Goal: Transaction & Acquisition: Purchase product/service

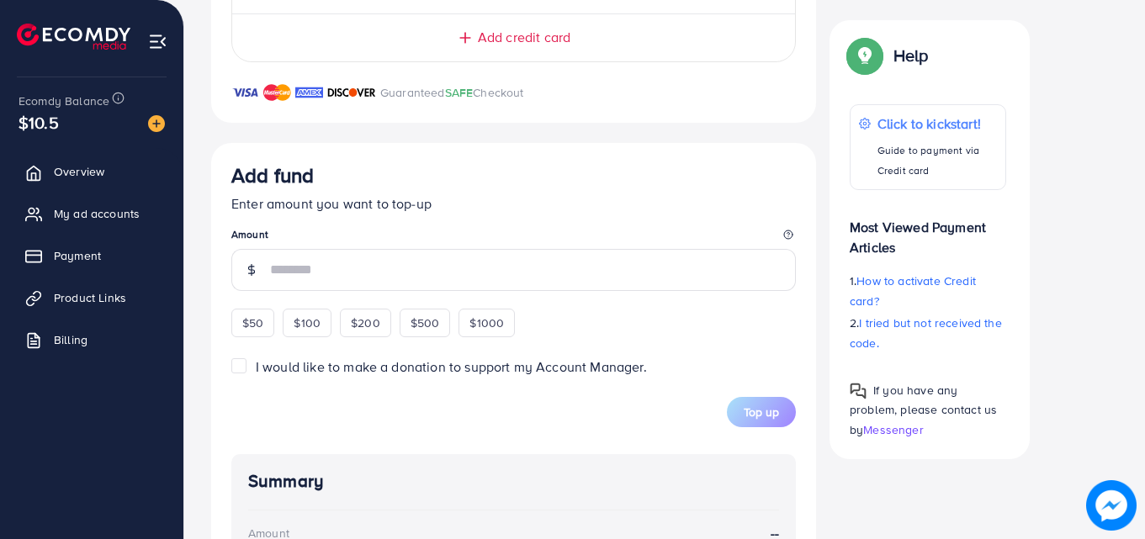
scroll to position [305, 0]
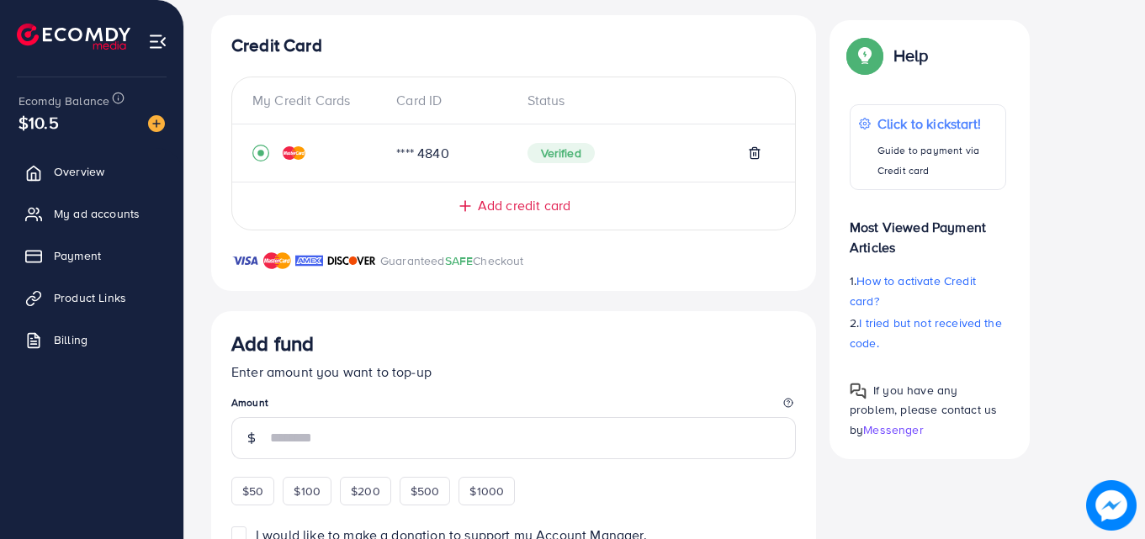
click at [506, 199] on span "Add credit card" at bounding box center [524, 205] width 93 height 19
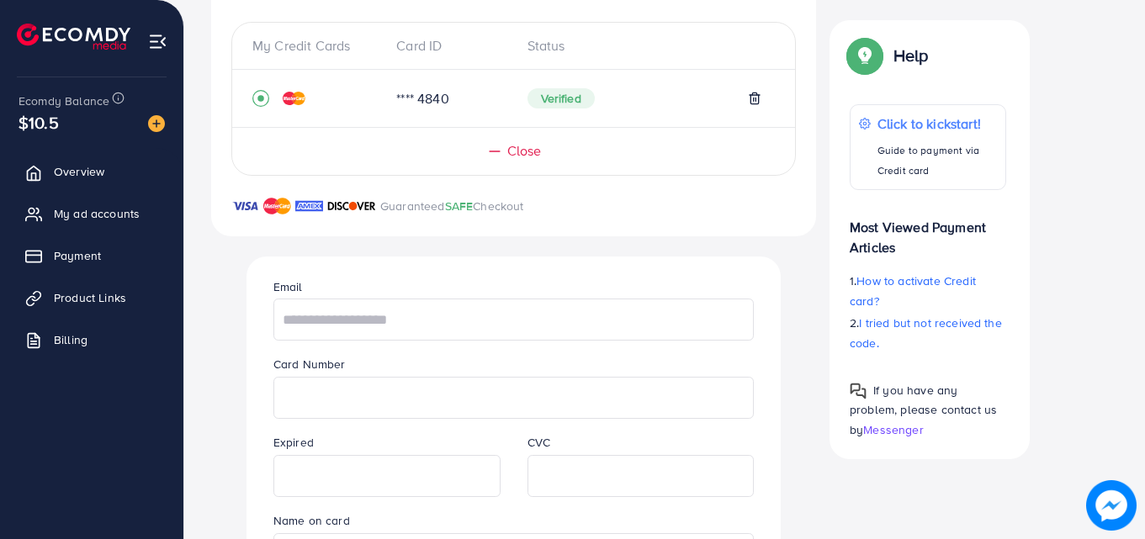
scroll to position [389, 0]
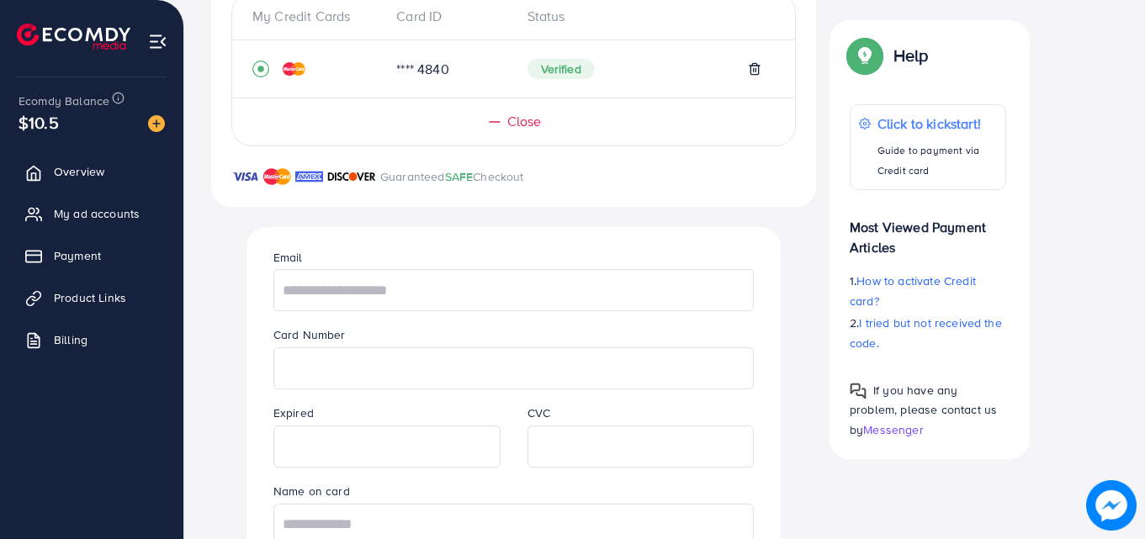
click at [461, 343] on div "Card Number" at bounding box center [513, 357] width 507 height 65
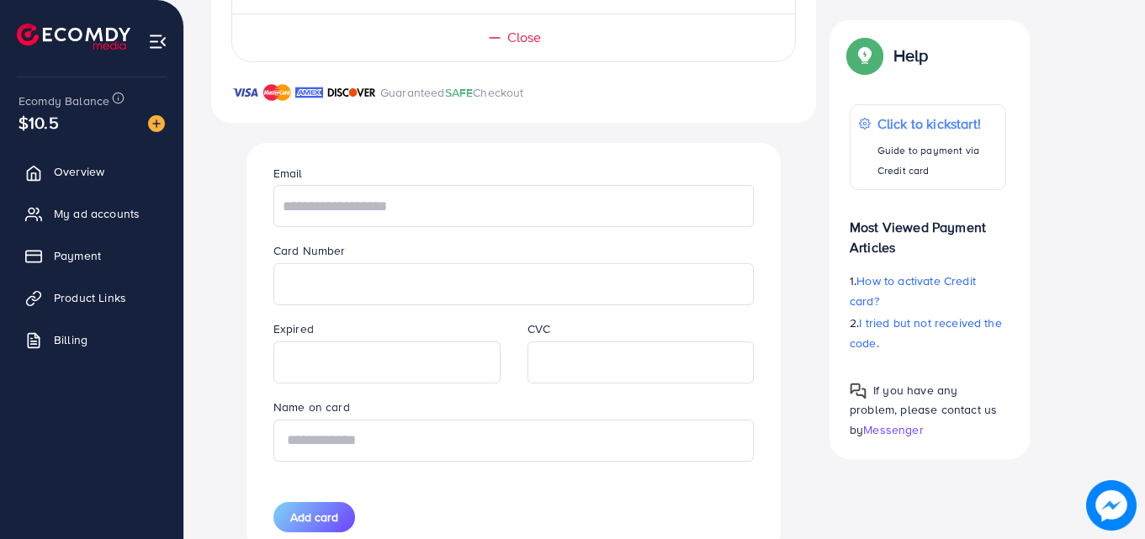
click at [442, 445] on input "text" at bounding box center [513, 441] width 481 height 42
type input "*****"
click at [555, 206] on input "text" at bounding box center [513, 206] width 481 height 42
paste input "**********"
type input "**********"
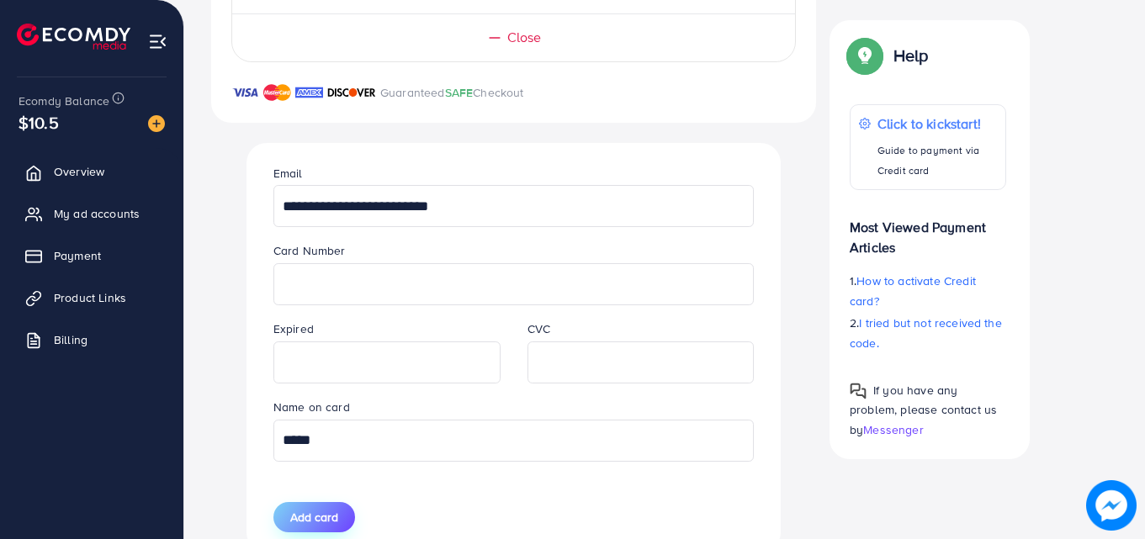
click at [304, 507] on button "Add card" at bounding box center [314, 517] width 82 height 30
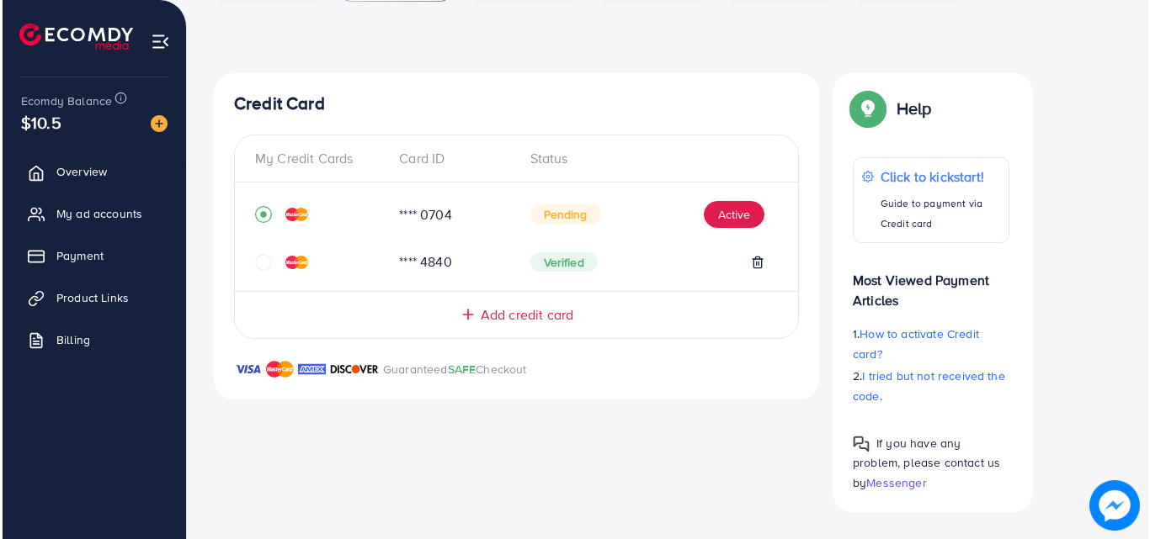
scroll to position [247, 0]
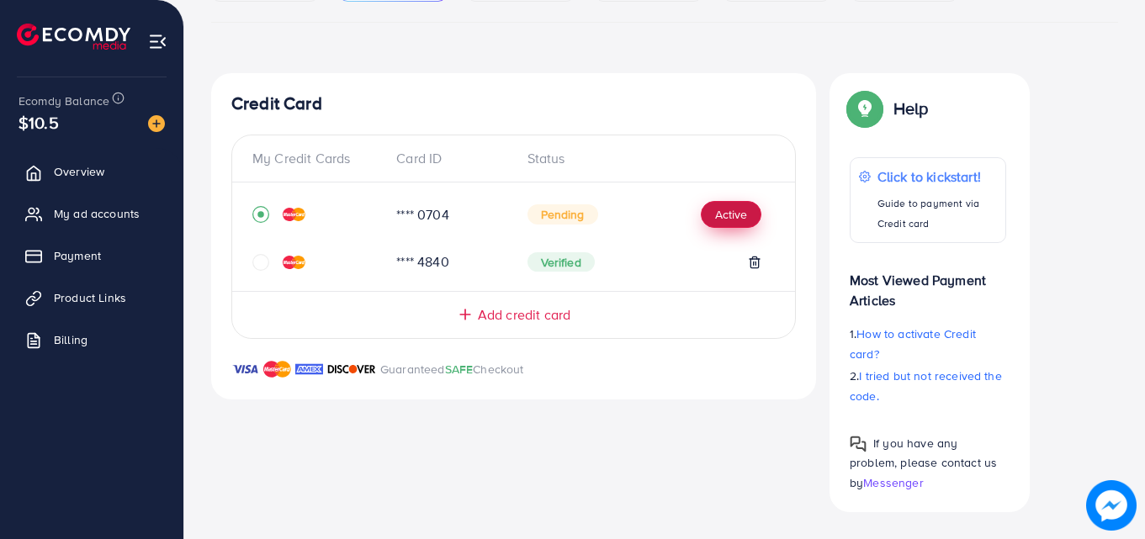
click at [739, 213] on button "Active" at bounding box center [731, 214] width 61 height 27
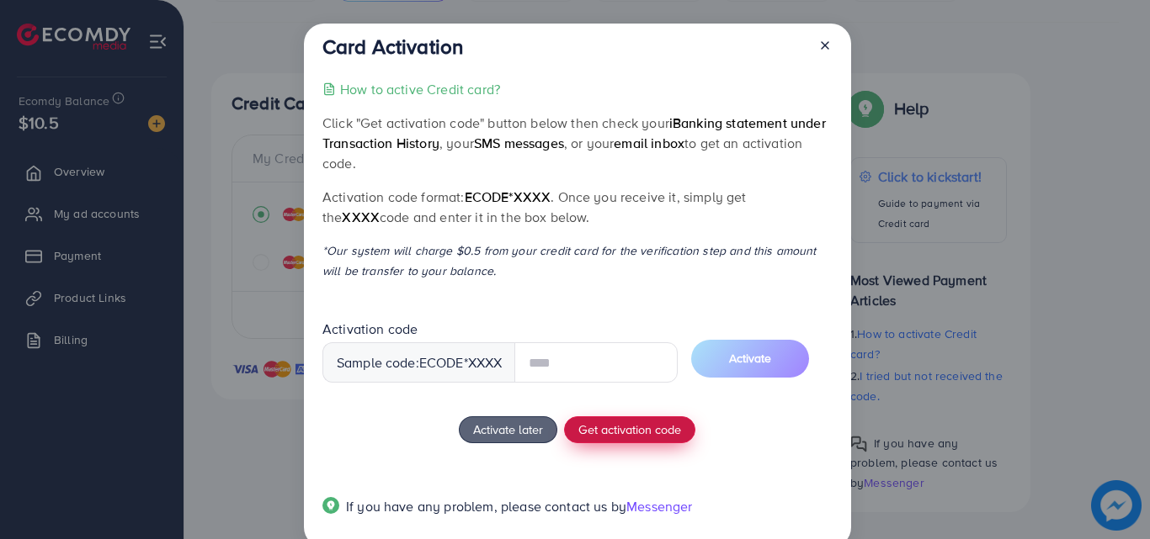
click at [626, 423] on div "How to active Credit card? Click "Get activation code" button below then check …" at bounding box center [576, 308] width 509 height 459
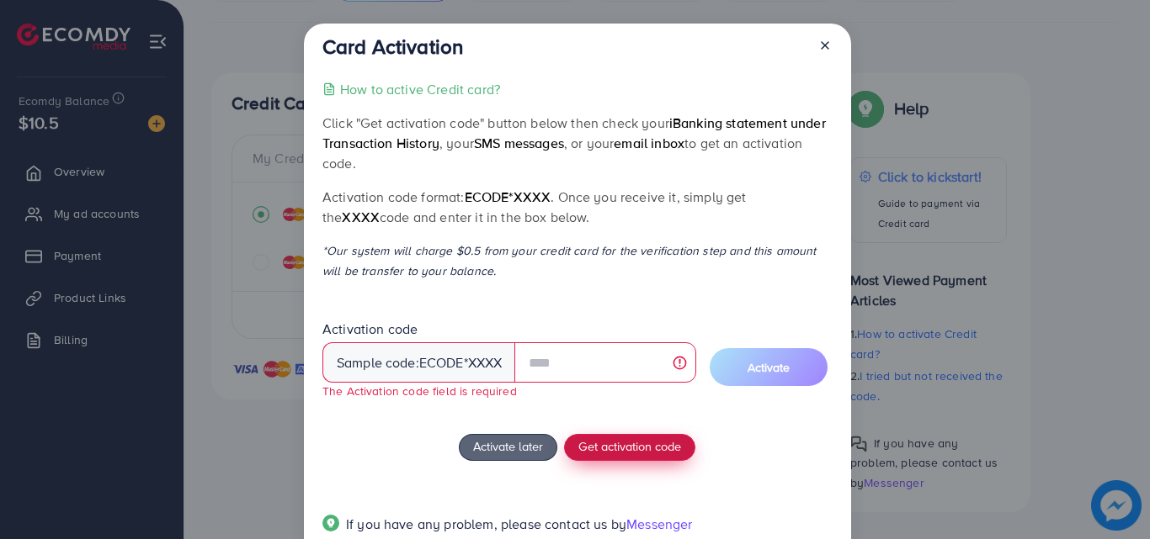
click at [644, 445] on span "Get activation code" at bounding box center [629, 447] width 103 height 18
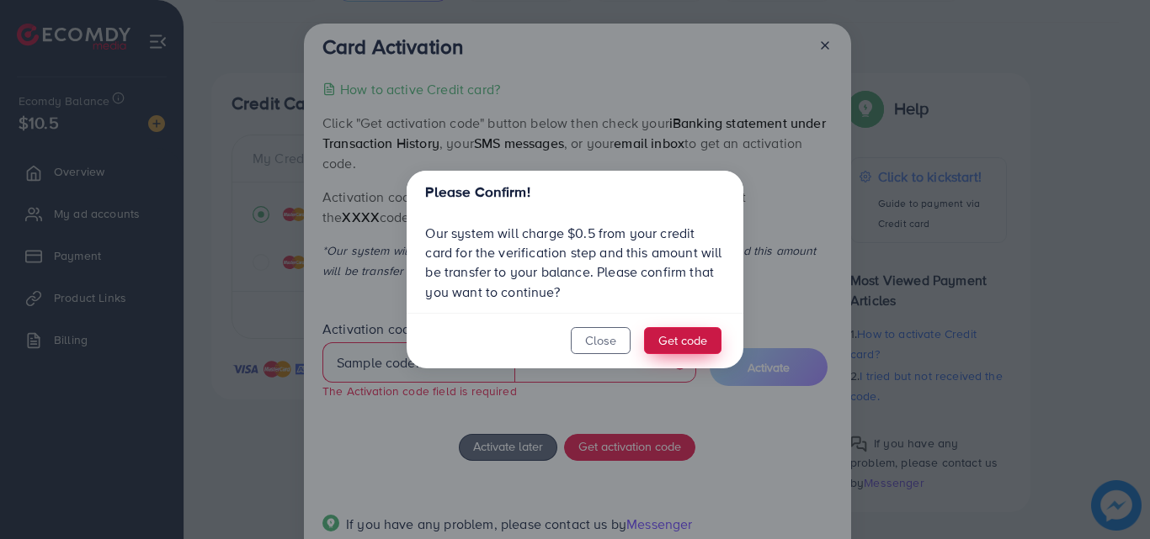
click at [675, 345] on button "Get code" at bounding box center [682, 340] width 77 height 27
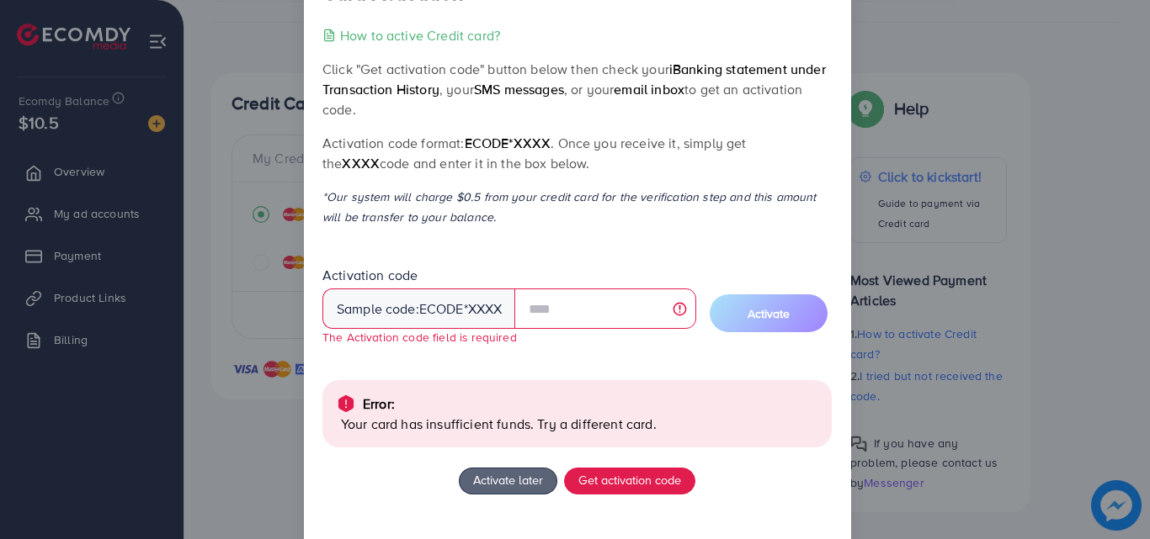
scroll to position [84, 0]
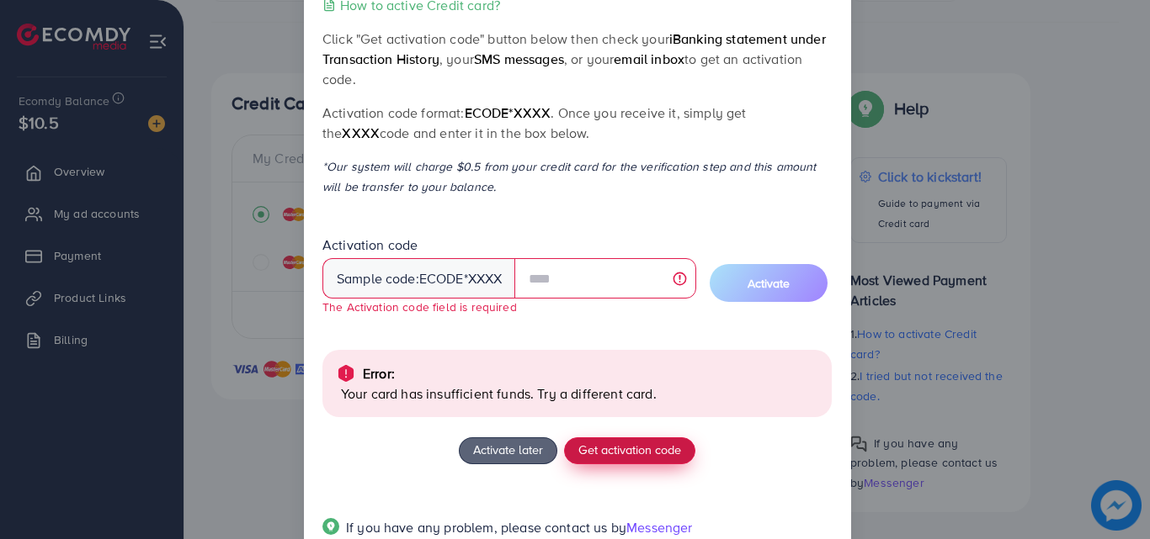
click at [619, 444] on span "Get activation code" at bounding box center [629, 450] width 103 height 18
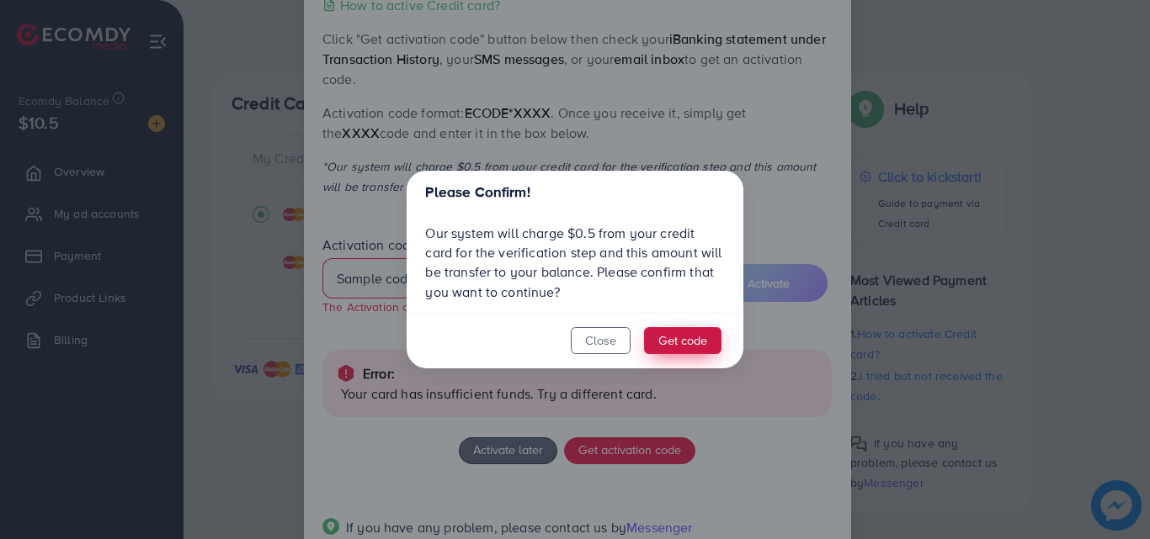
click at [675, 339] on button "Get code" at bounding box center [682, 340] width 77 height 27
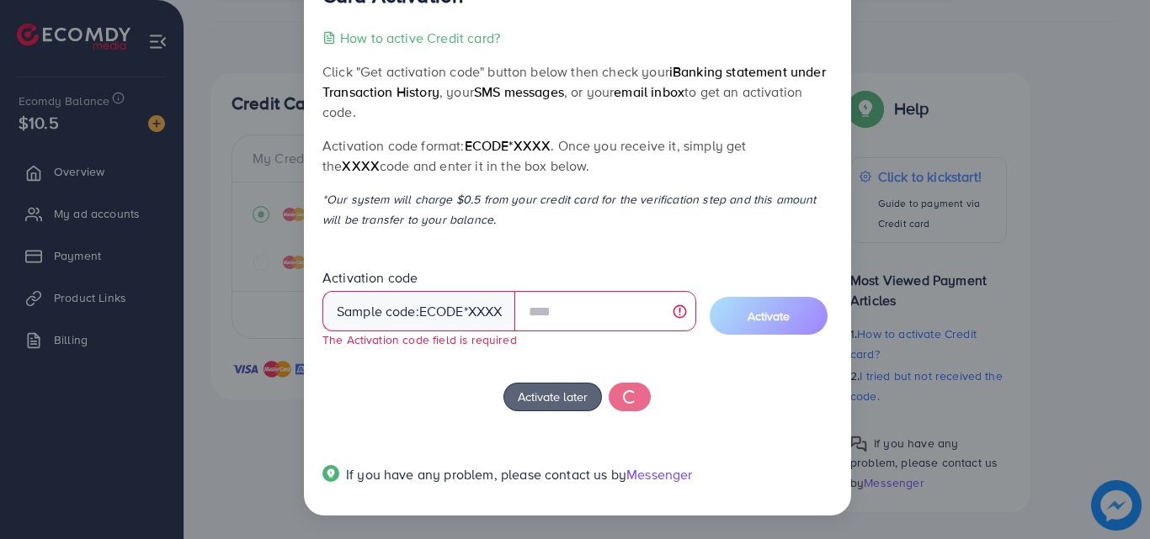
scroll to position [51, 0]
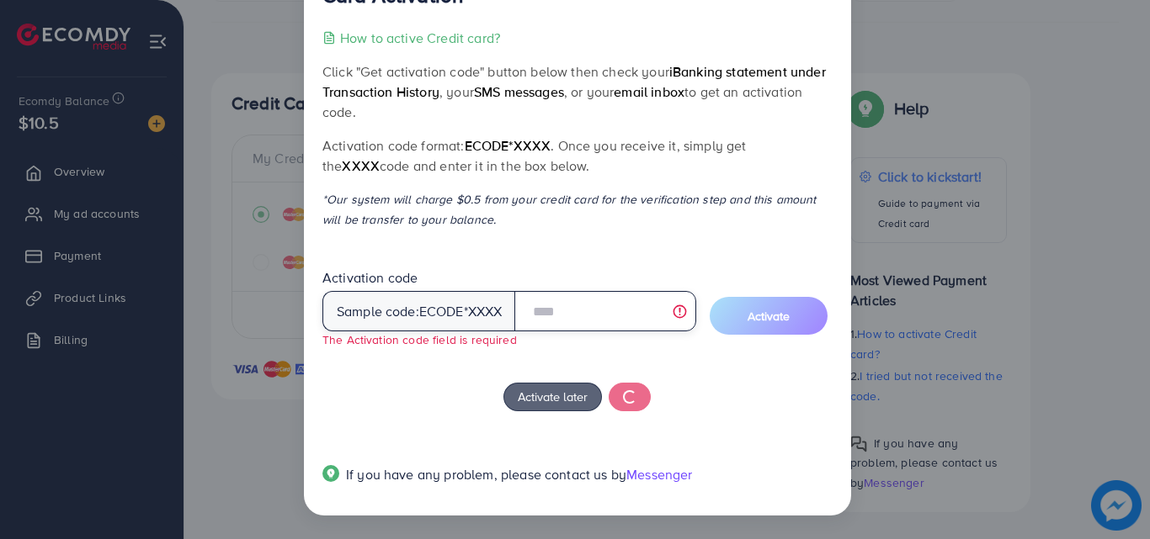
click at [620, 312] on input "text" at bounding box center [604, 311] width 181 height 40
drag, startPoint x: 587, startPoint y: 315, endPoint x: 548, endPoint y: 324, distance: 40.6
click at [548, 324] on input "text" at bounding box center [604, 311] width 181 height 40
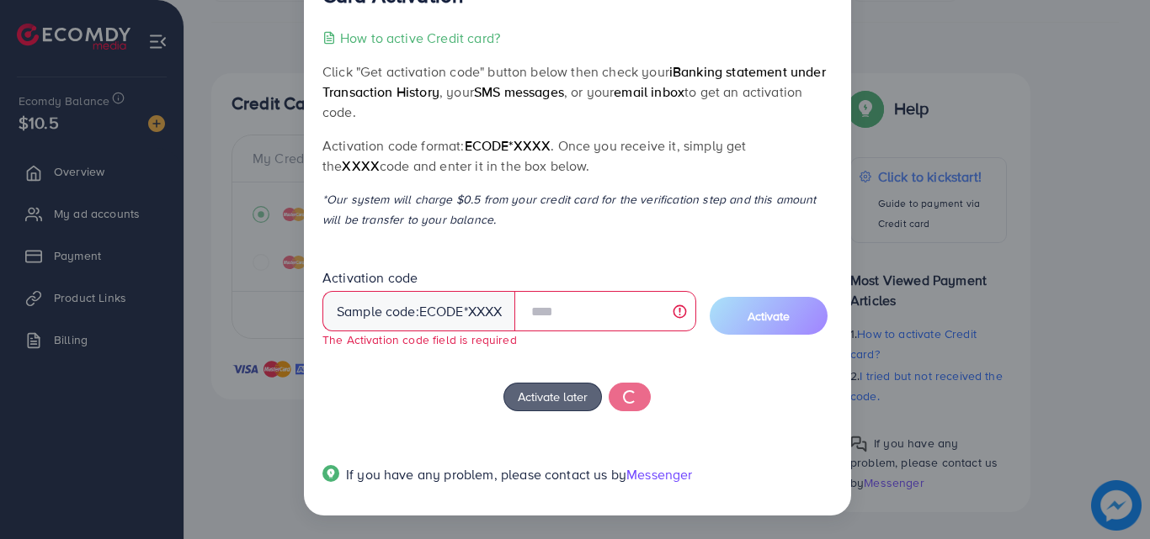
scroll to position [50, 0]
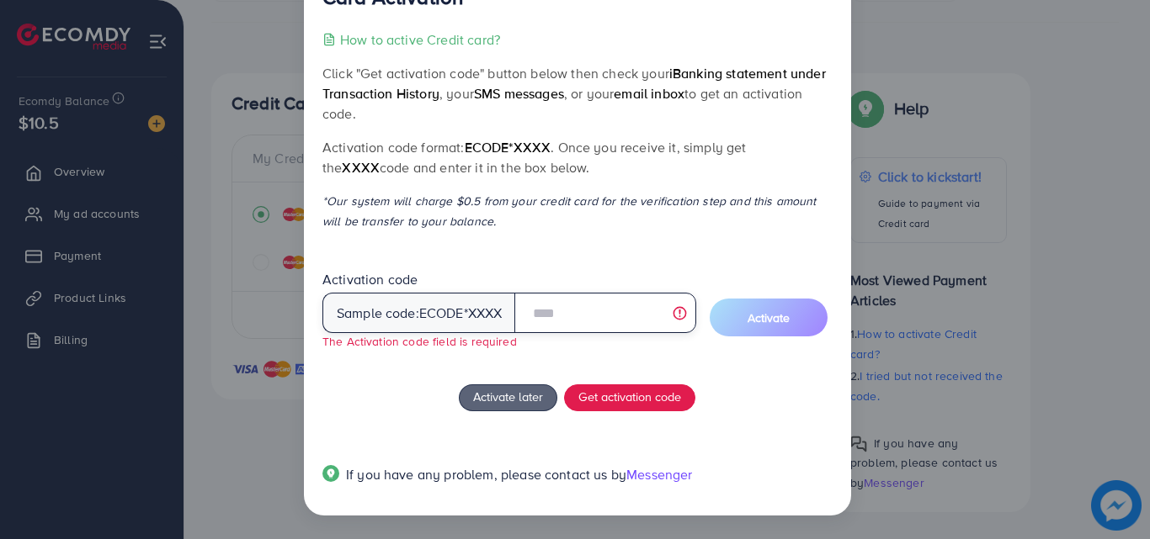
click at [583, 305] on input "text" at bounding box center [604, 313] width 181 height 40
type input "*"
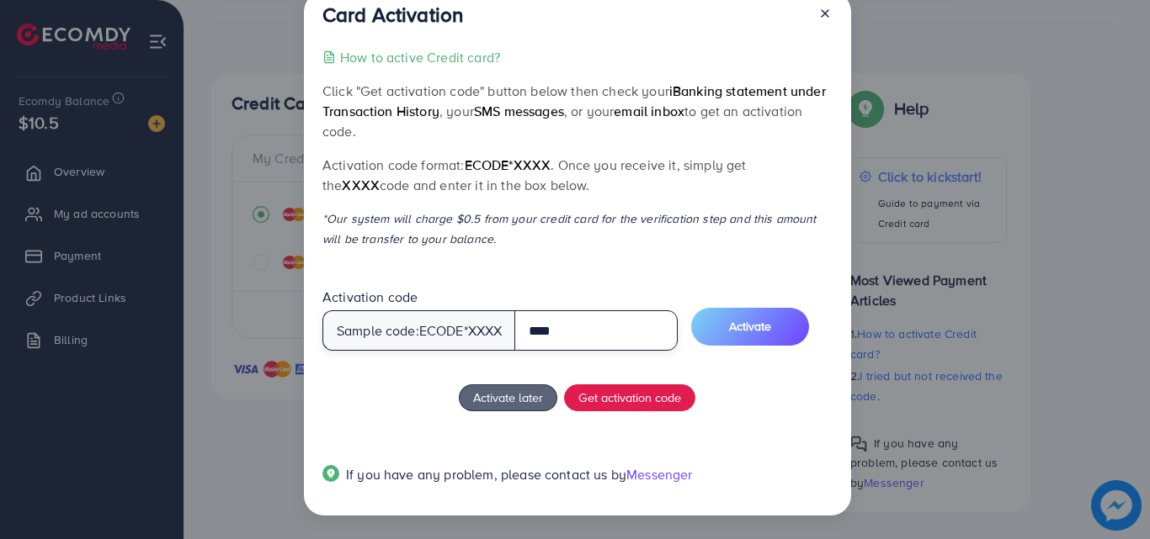
scroll to position [32, 0]
type input "****"
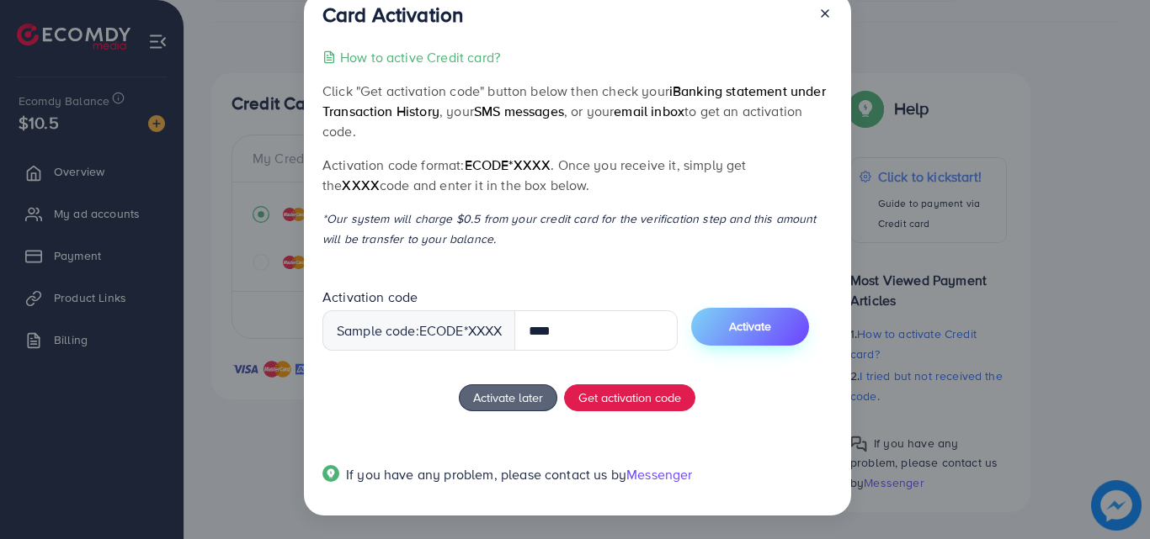
click at [750, 337] on button "Activate" at bounding box center [750, 327] width 118 height 38
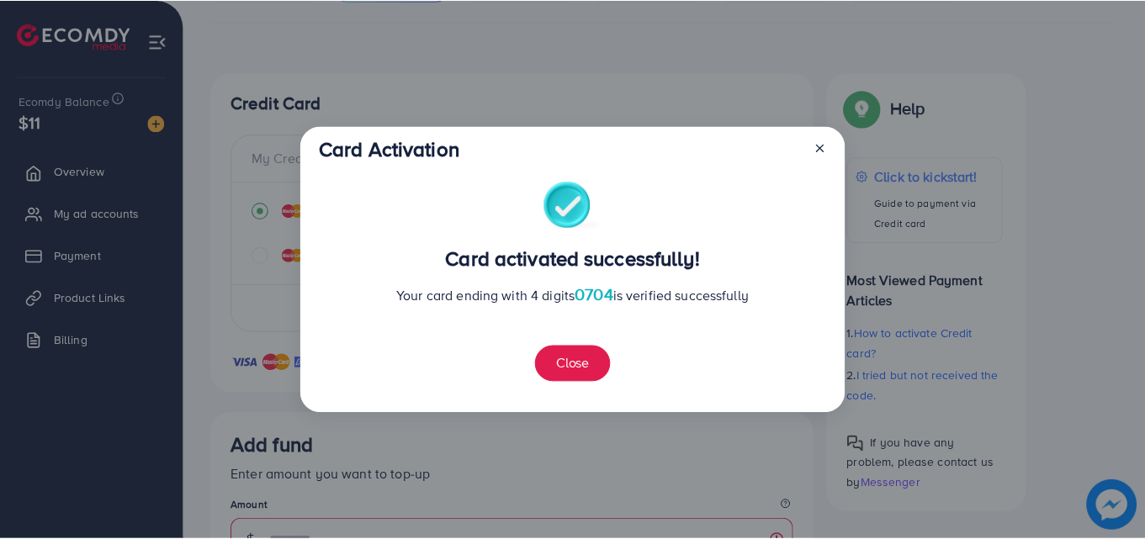
scroll to position [268, 0]
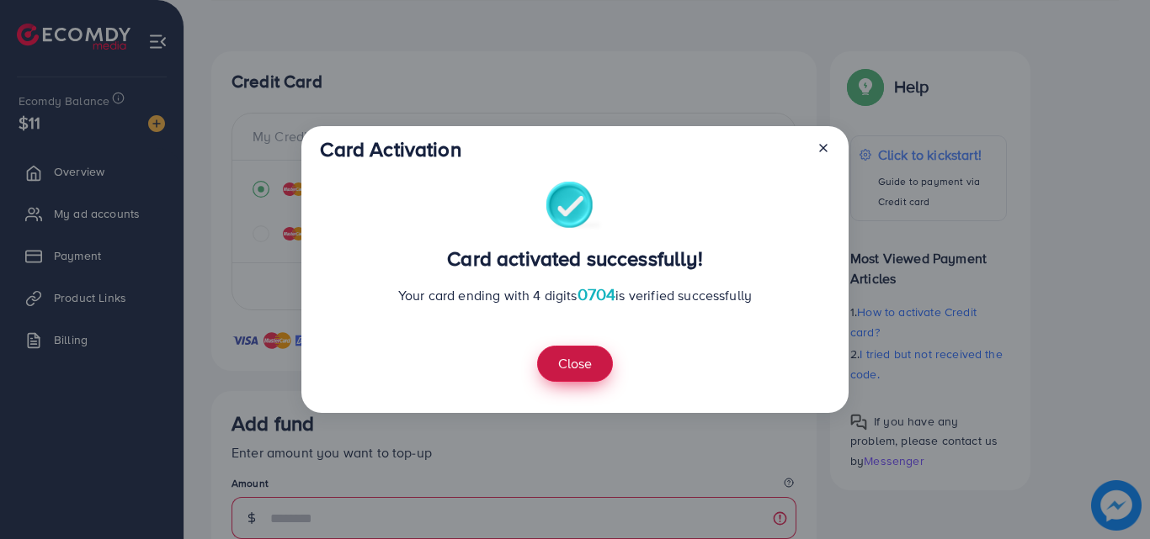
click at [572, 348] on button "Close" at bounding box center [575, 364] width 76 height 36
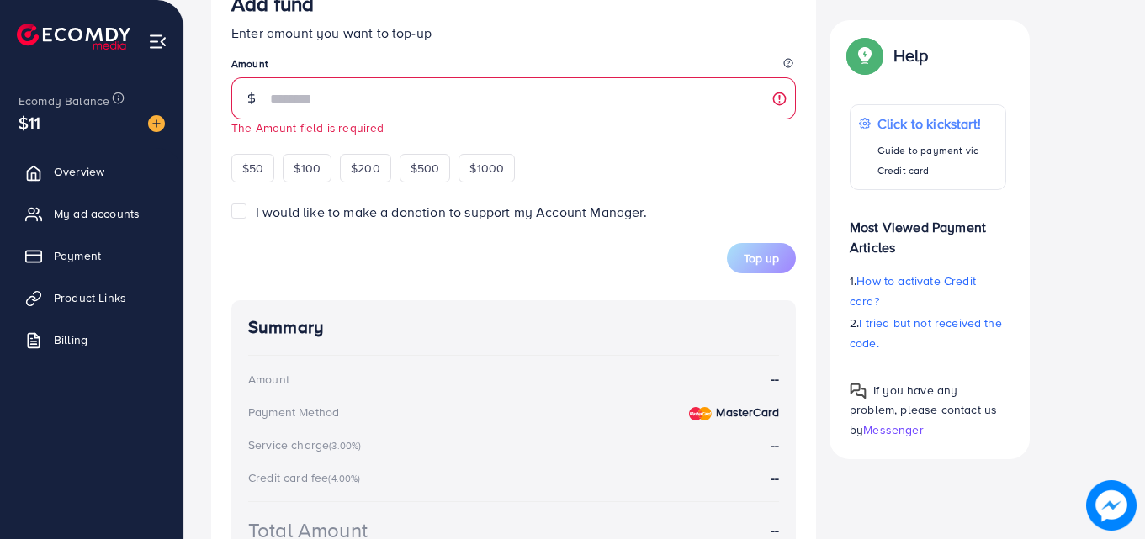
scroll to position [689, 0]
click at [257, 170] on span "$50" at bounding box center [252, 167] width 21 height 17
type input "**"
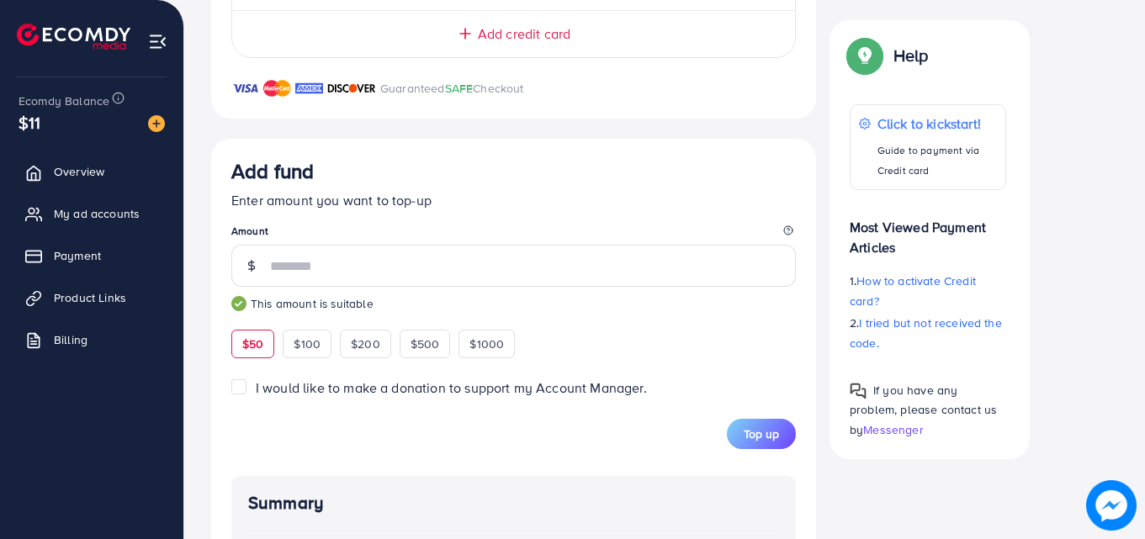
scroll to position [605, 0]
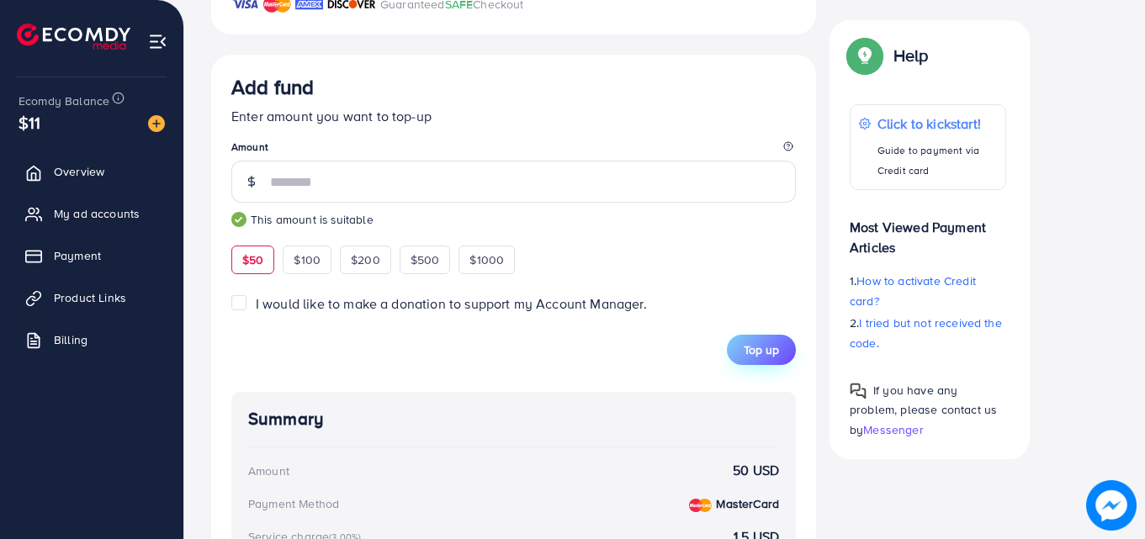
click at [771, 353] on span "Top up" at bounding box center [761, 350] width 35 height 17
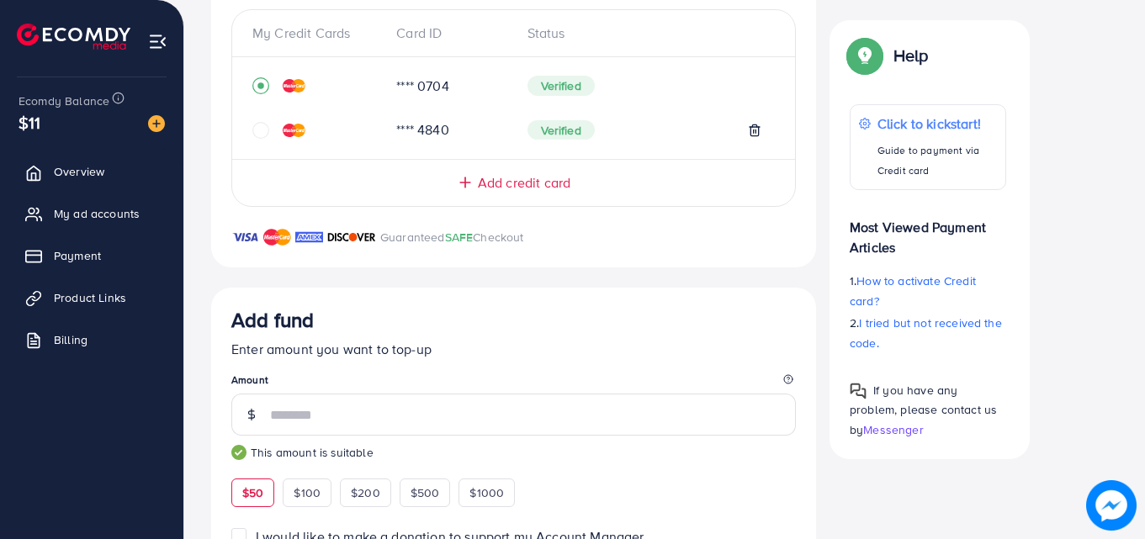
scroll to position [268, 0]
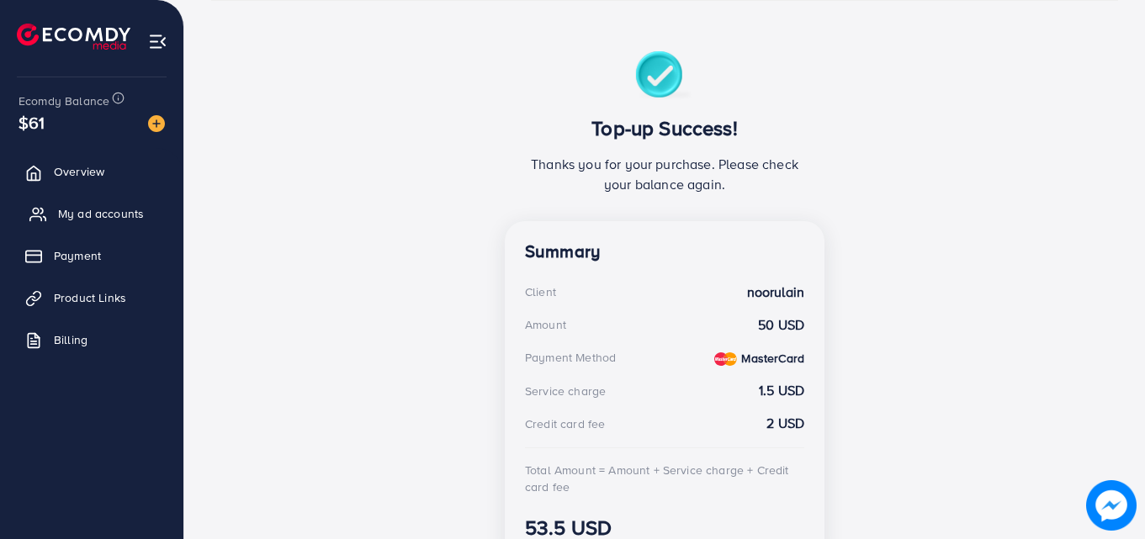
click at [62, 252] on span "Payment" at bounding box center [77, 255] width 47 height 17
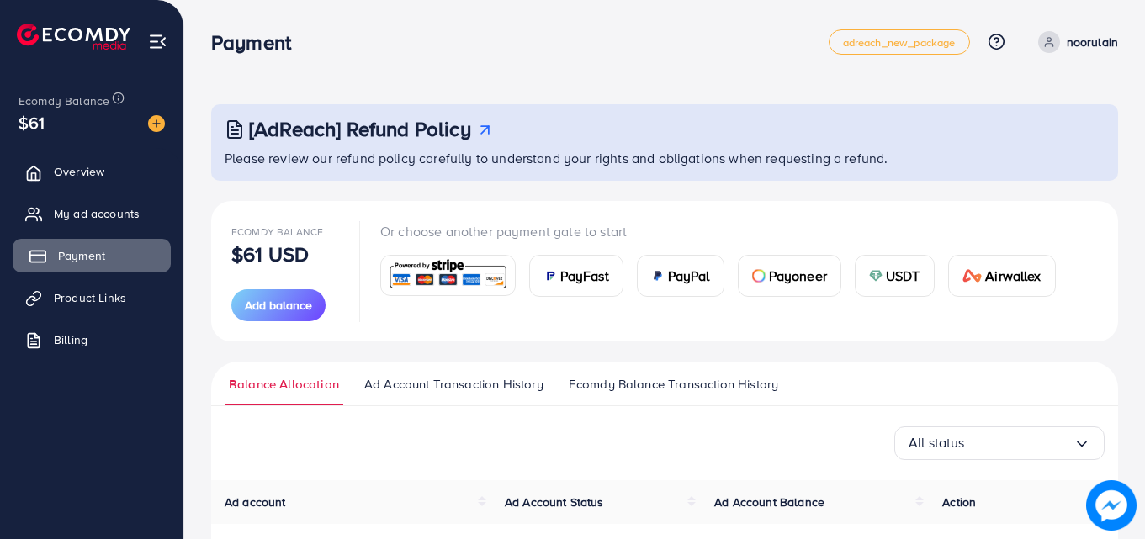
click at [72, 247] on link "Payment" at bounding box center [92, 256] width 158 height 34
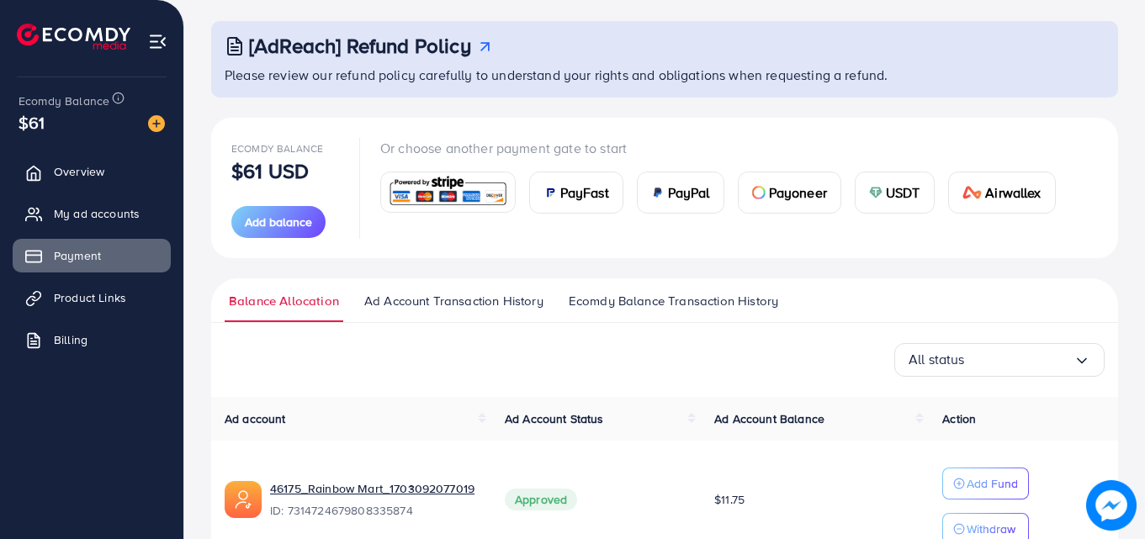
scroll to position [174, 0]
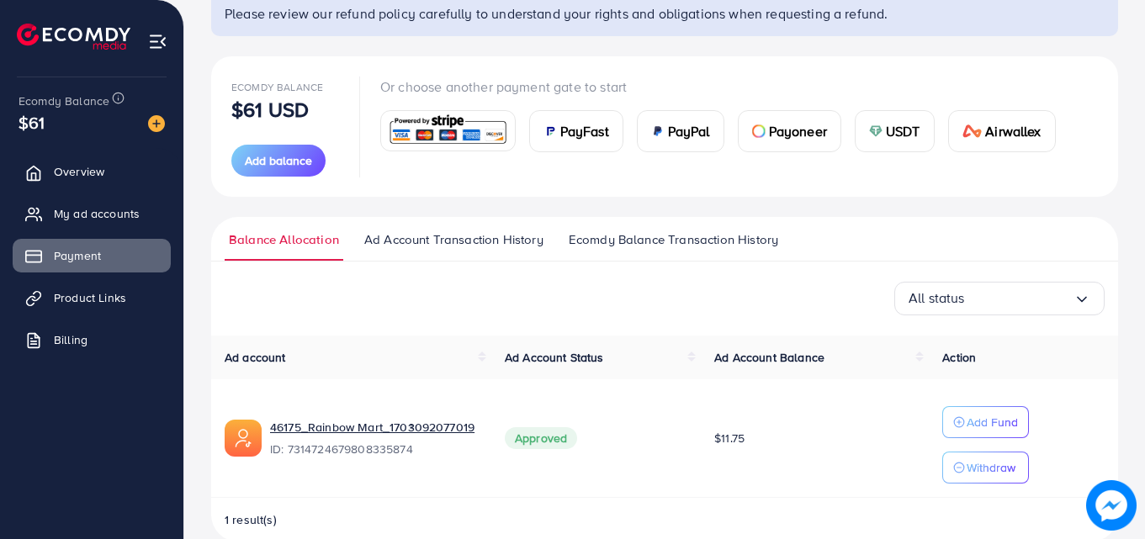
scroll to position [174, 0]
